Goal: Navigation & Orientation: Understand site structure

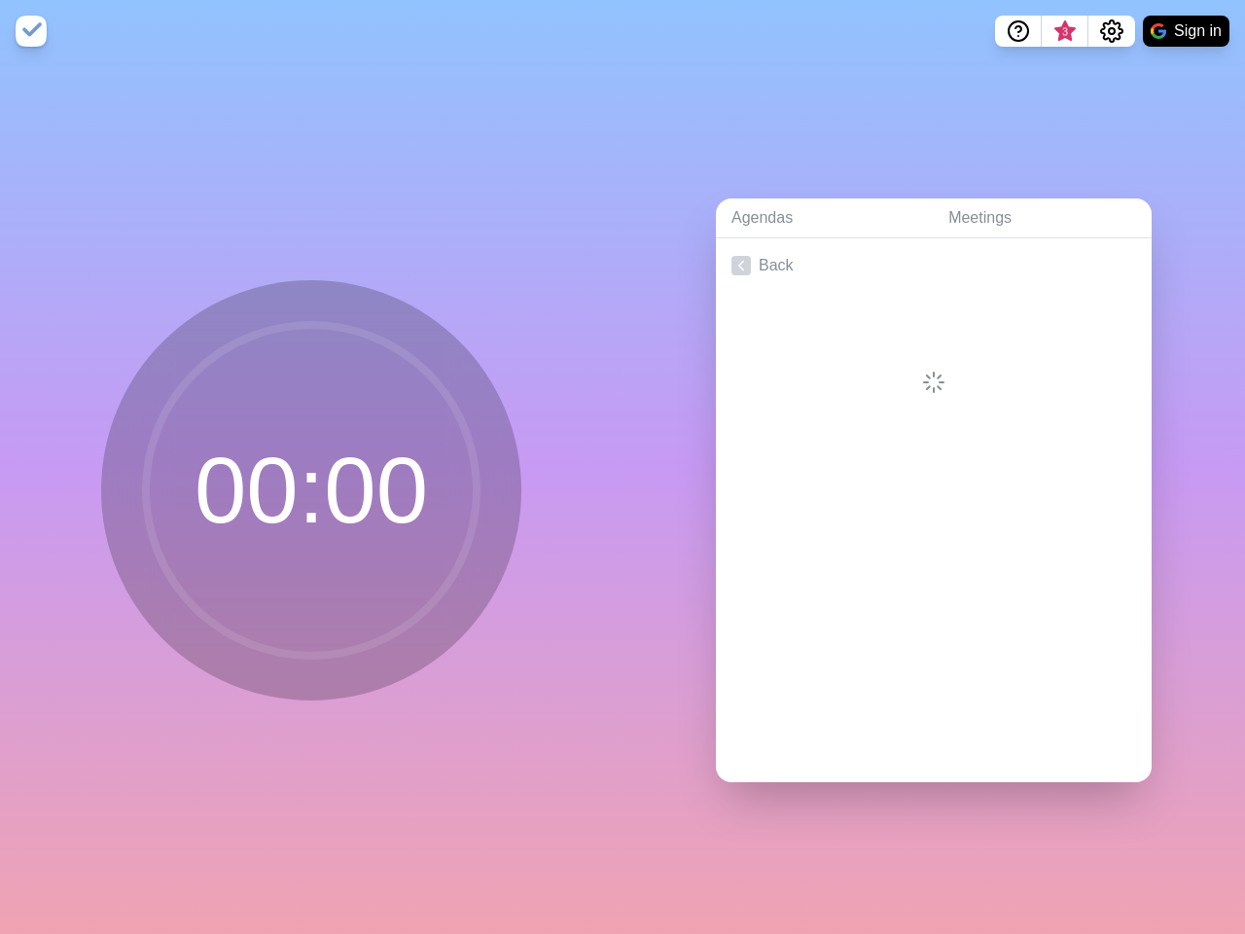
click at [623, 467] on div "Agendas Meetings Back" at bounding box center [934, 498] width 623 height 872
click at [1018, 31] on icon "Help" at bounding box center [1019, 29] width 6 height 6
click at [1064, 31] on span "3" at bounding box center [1065, 32] width 16 height 16
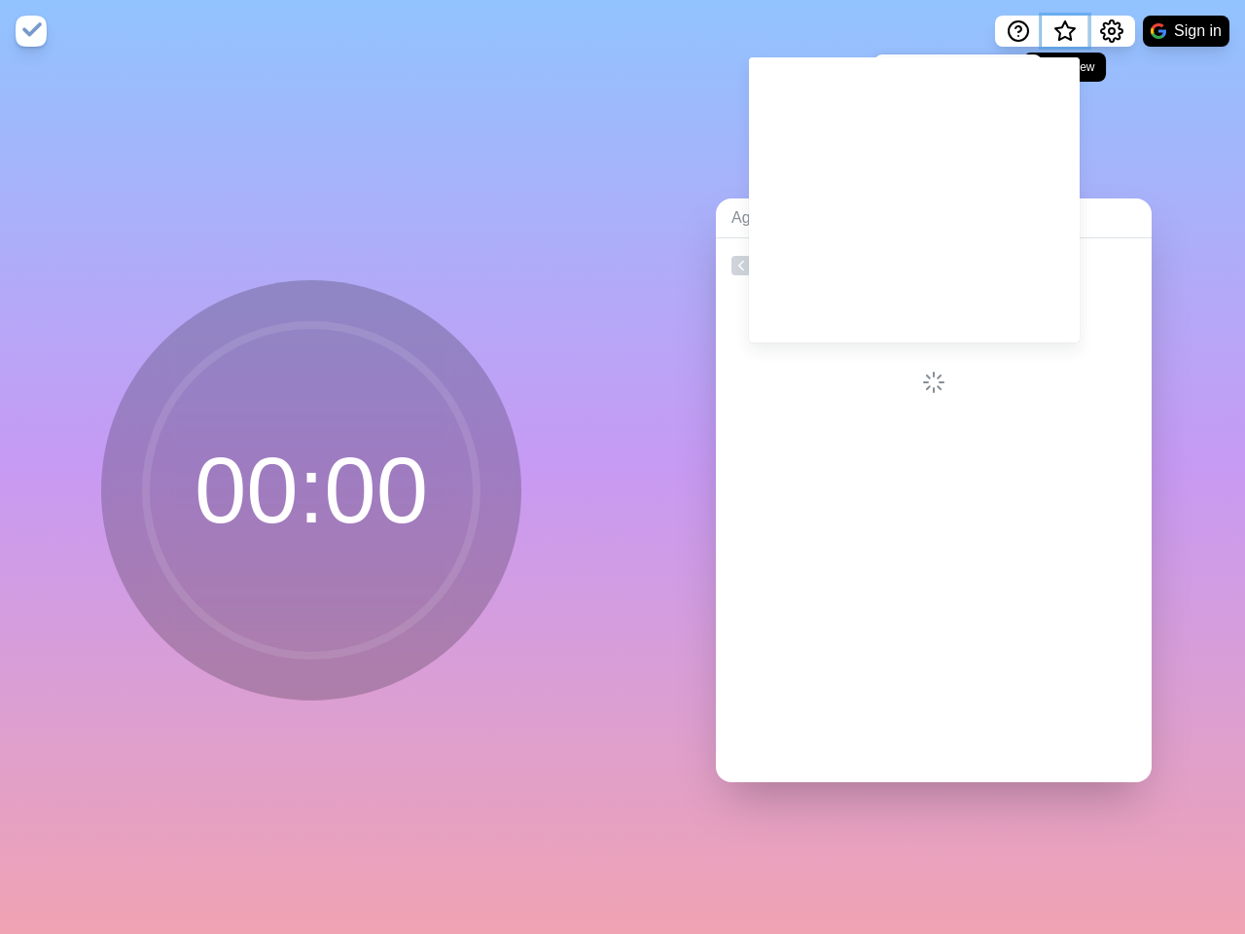
click at [1064, 37] on span "What’s new" at bounding box center [1065, 32] width 10 height 10
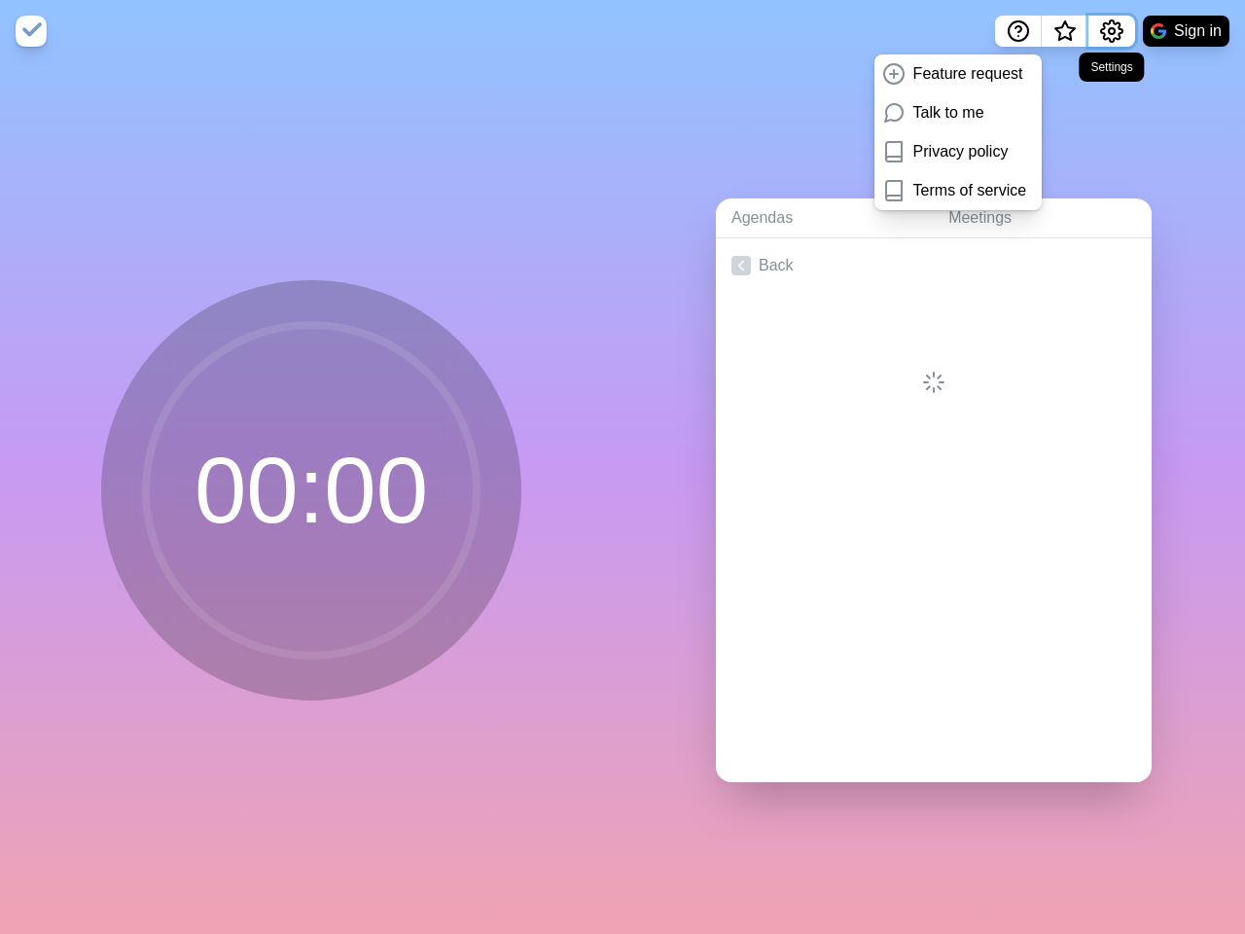
click at [1111, 31] on icon "Settings" at bounding box center [1111, 30] width 23 height 23
click at [1186, 31] on button "Sign in" at bounding box center [1186, 31] width 87 height 31
